Goal: Check status: Check status

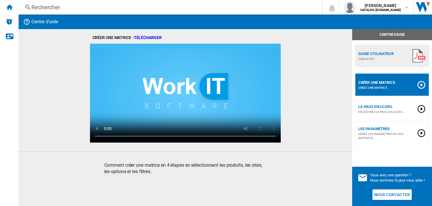
click at [55, 7] on div "Rechercher" at bounding box center [169, 7] width 276 height 8
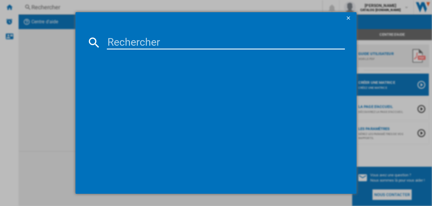
click at [134, 46] on input at bounding box center [226, 42] width 238 height 14
type input "GZ7035"
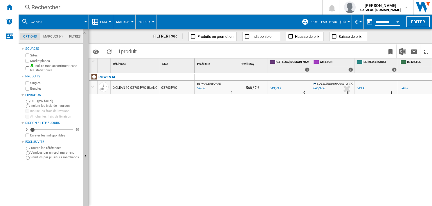
click at [127, 87] on div "XCLEAN 10 GZ7035WO BLANC" at bounding box center [135, 87] width 44 height 13
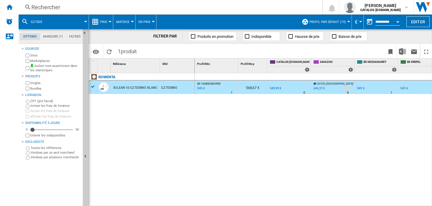
click at [127, 87] on div "XCLEAN 10 GZ7035WO BLANC" at bounding box center [135, 87] width 44 height 13
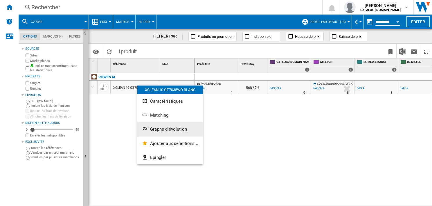
click at [157, 128] on span "Graphe d'évolution" at bounding box center [168, 128] width 37 height 5
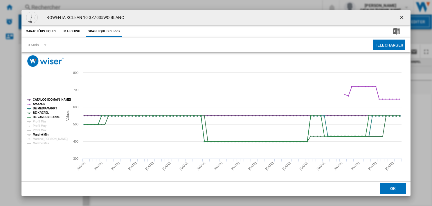
click at [43, 135] on tspan "Marché Min" at bounding box center [41, 134] width 16 height 3
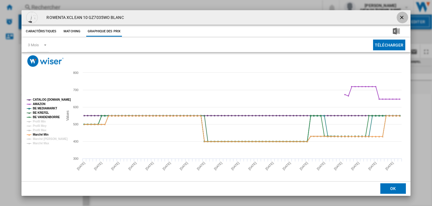
click at [399, 15] on ng-md-icon "getI18NText('BUTTONS.CLOSE_DIALOG')" at bounding box center [402, 18] width 7 height 7
